Goal: Transaction & Acquisition: Purchase product/service

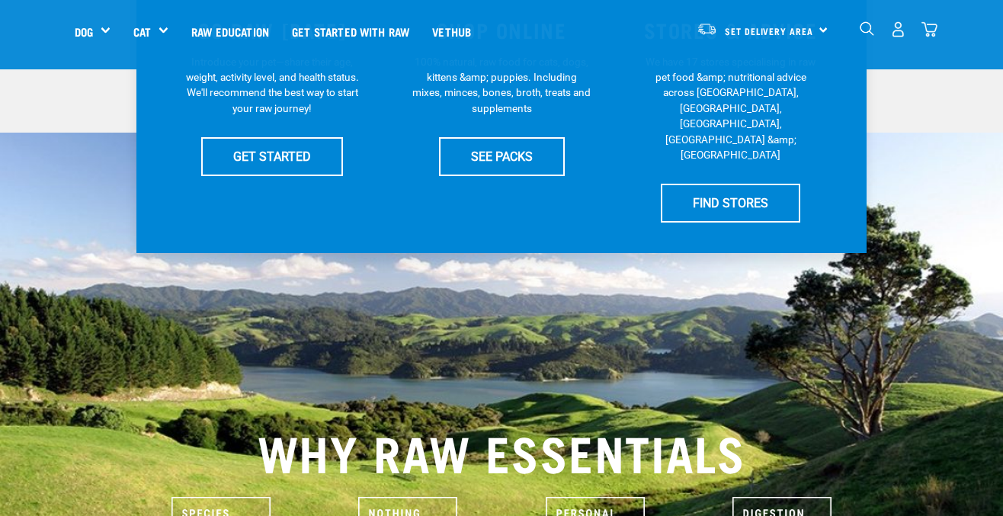
scroll to position [391, 0]
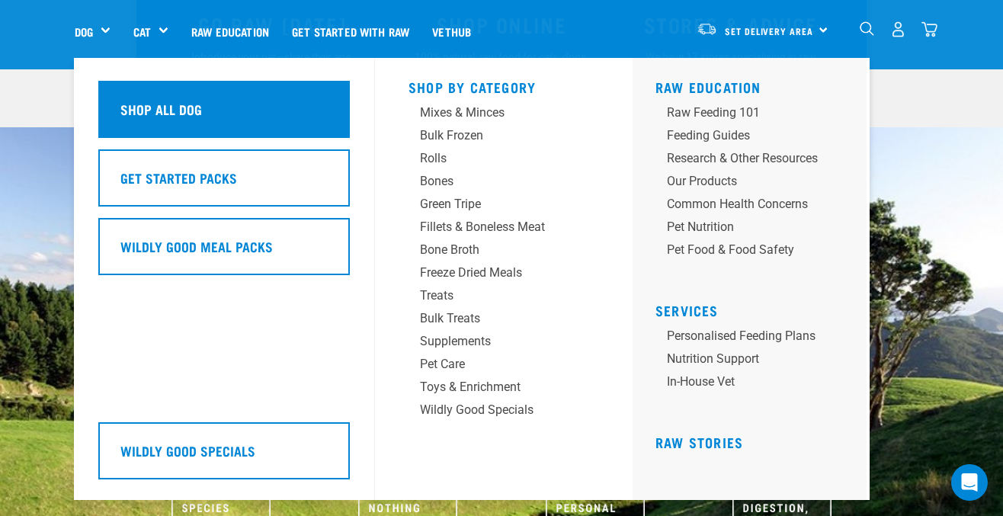
click at [132, 94] on div "Shop All Dog" at bounding box center [223, 109] width 251 height 57
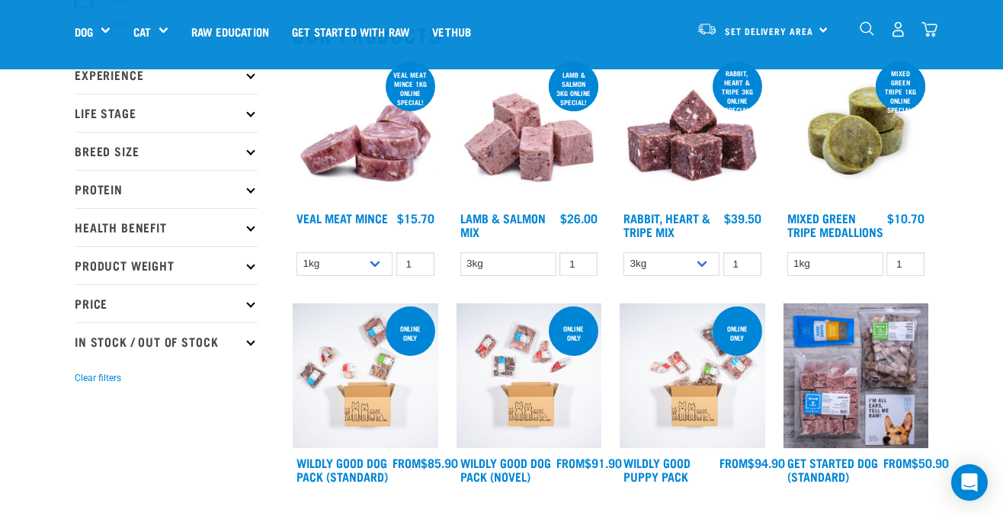
scroll to position [75, 0]
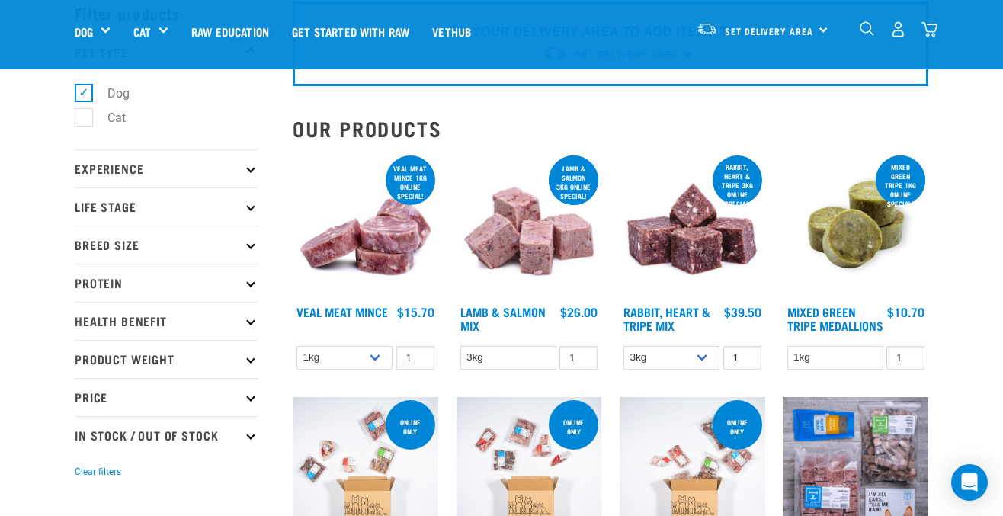
click at [251, 283] on icon at bounding box center [250, 282] width 8 height 8
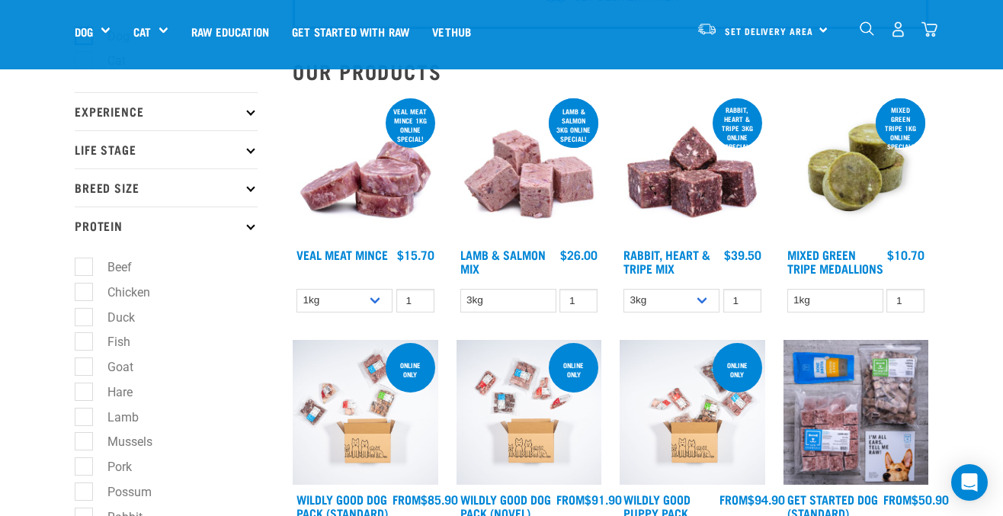
scroll to position [136, 0]
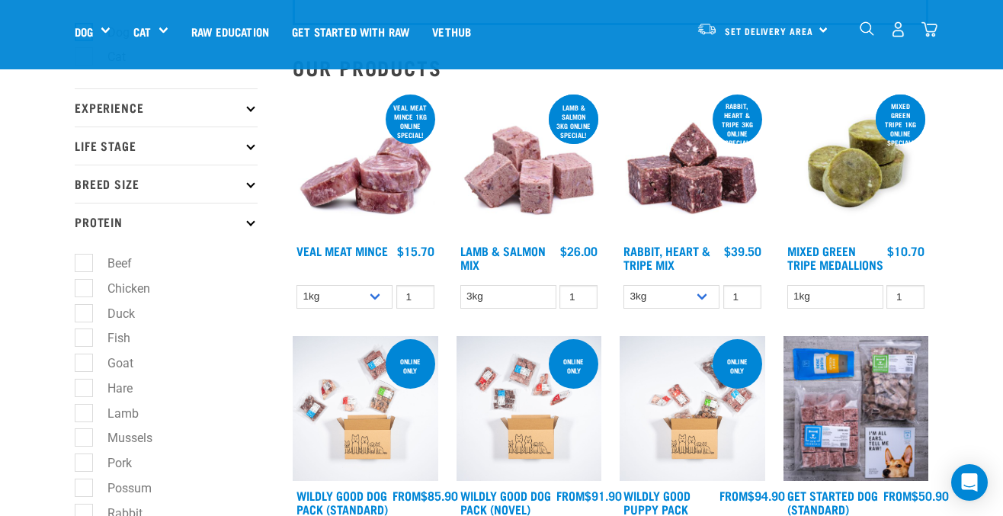
click at [255, 209] on p "Protein" at bounding box center [166, 222] width 183 height 38
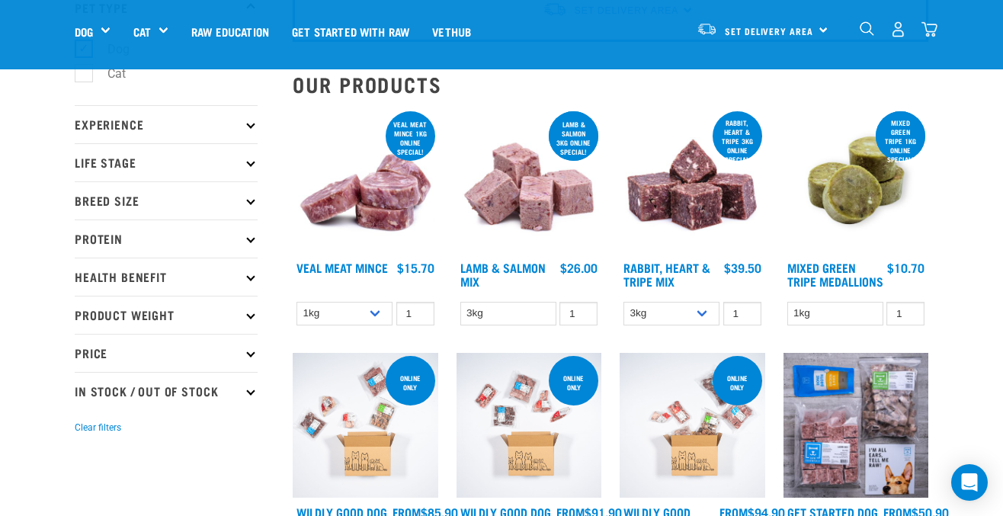
scroll to position [123, 0]
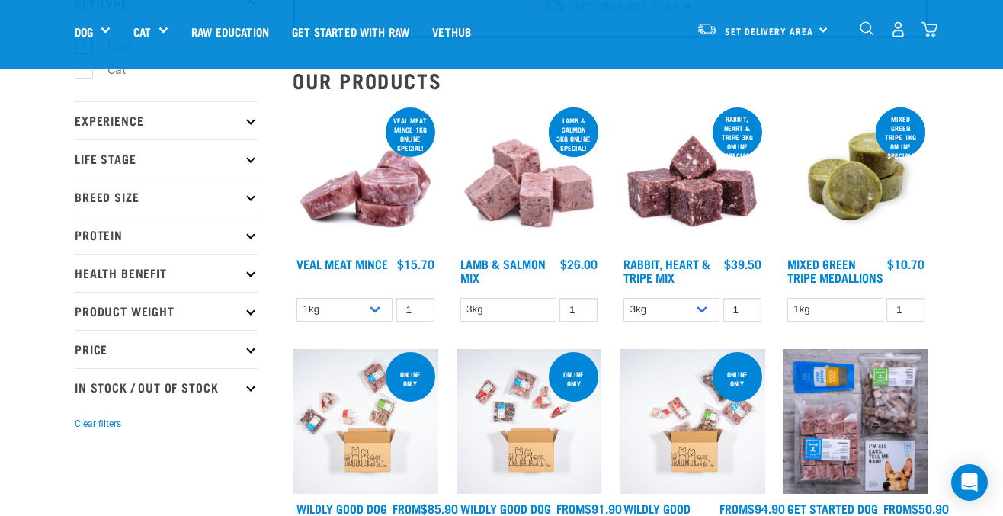
click at [247, 234] on icon at bounding box center [250, 234] width 8 height 8
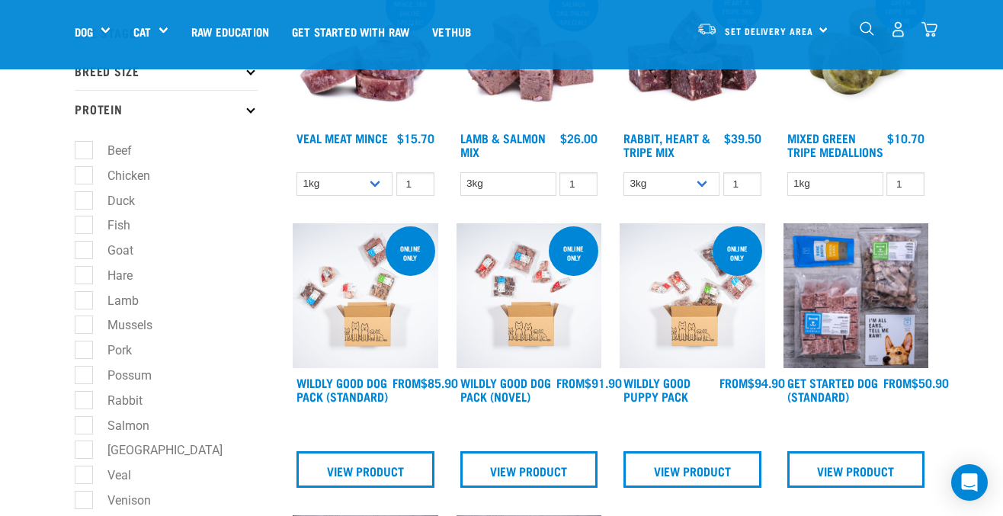
scroll to position [250, 0]
click at [84, 251] on label "Goat" at bounding box center [111, 249] width 56 height 19
click at [84, 251] on input "Goat" at bounding box center [80, 247] width 10 height 10
checkbox input "true"
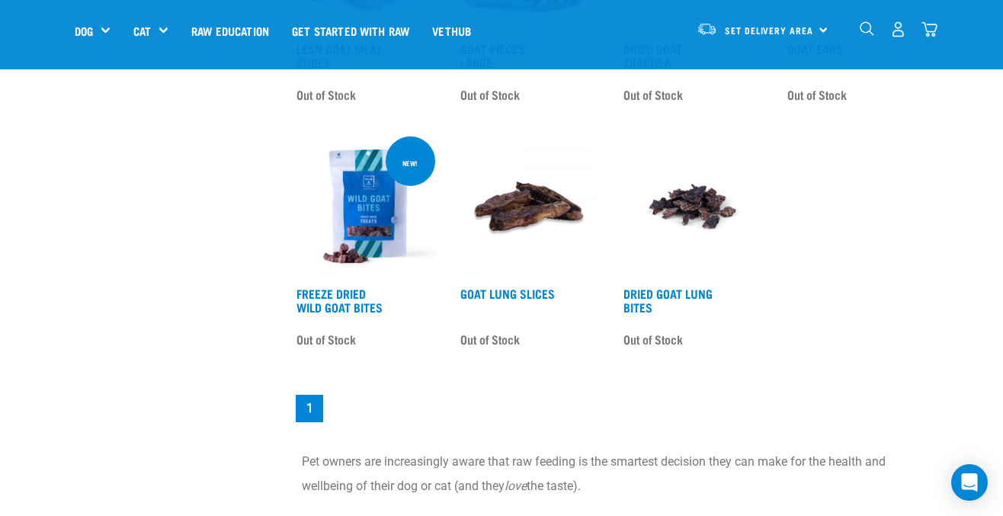
scroll to position [1095, 0]
